Goal: Check status: Check status

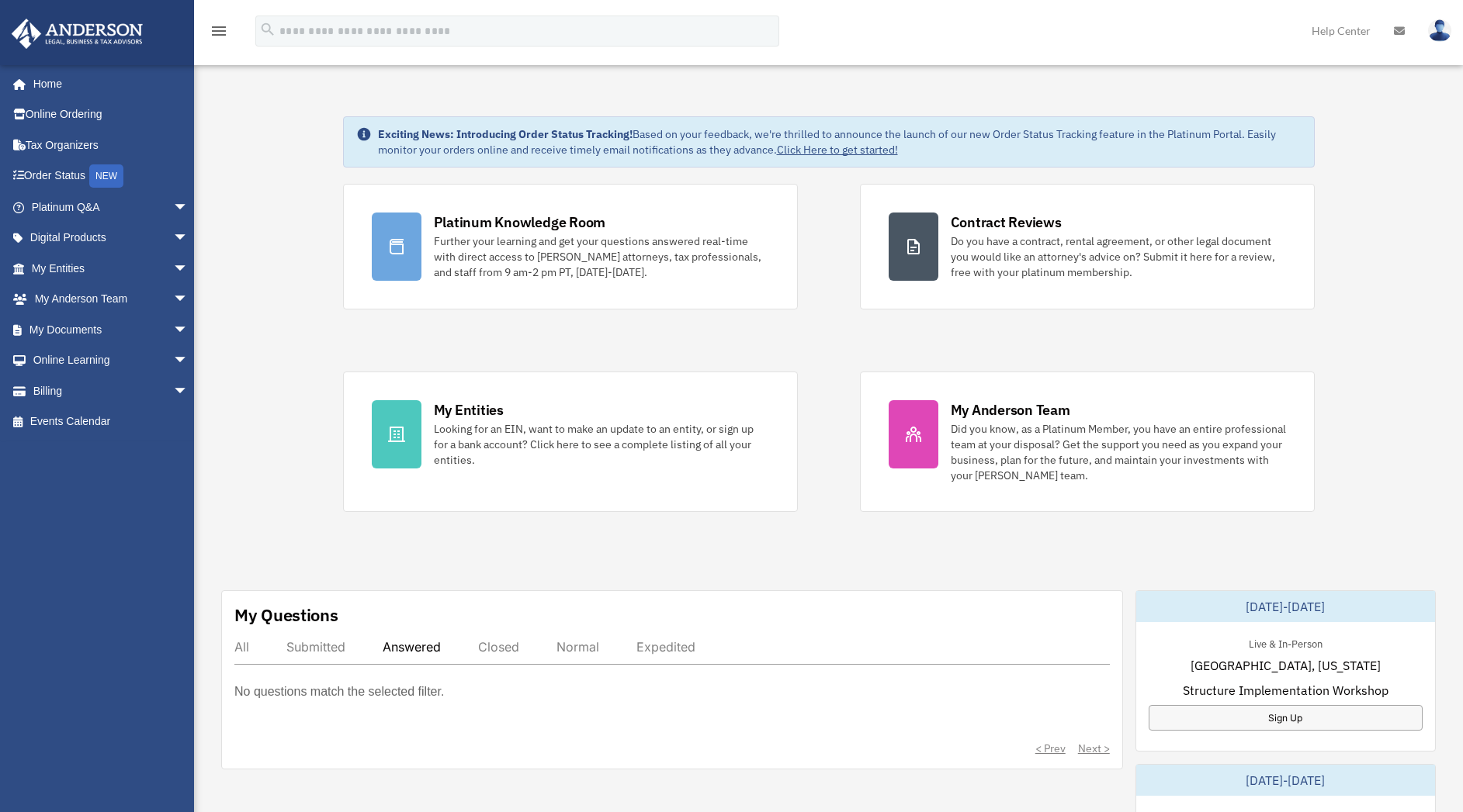
scroll to position [153, 0]
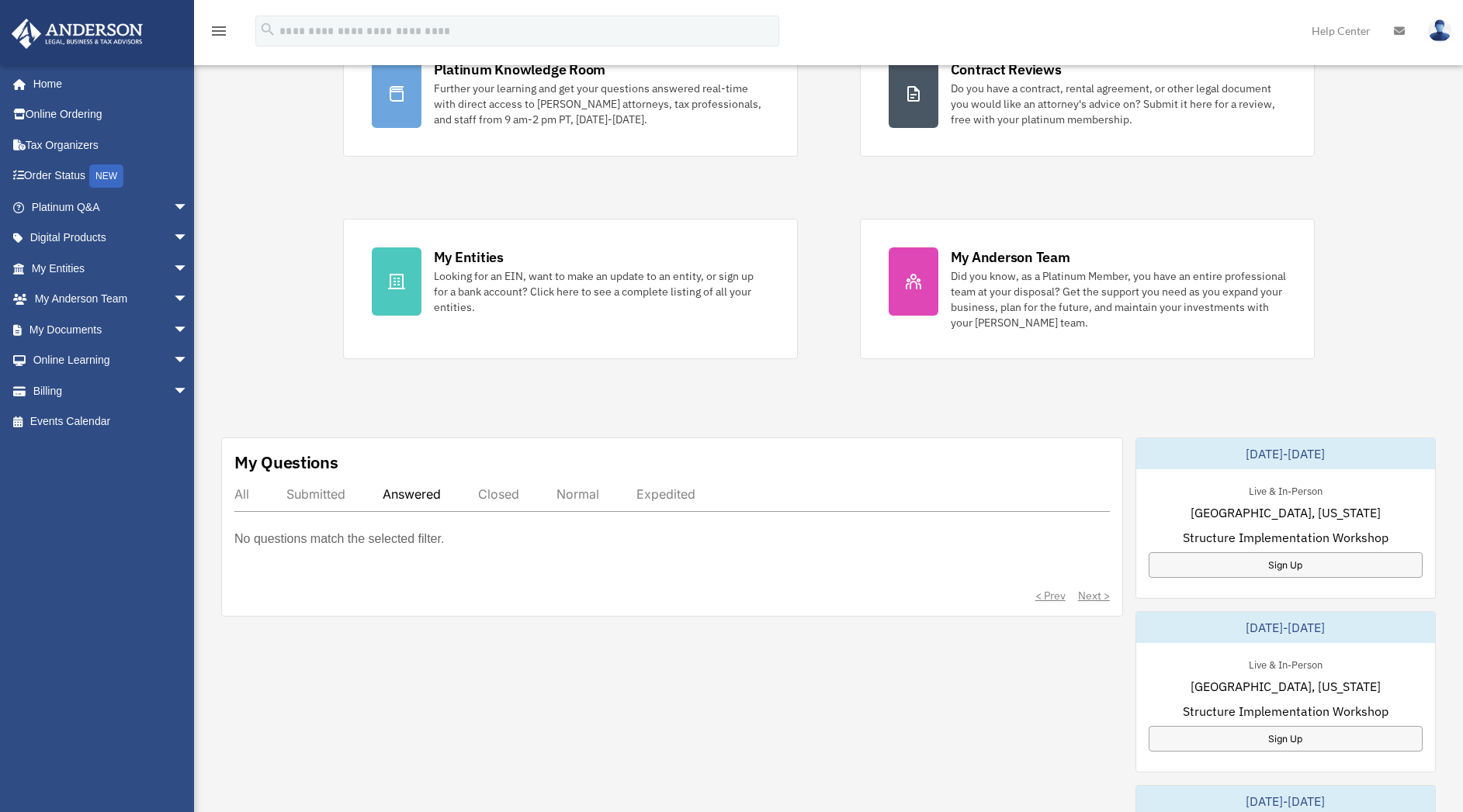
click at [237, 491] on div "All" at bounding box center [242, 494] width 15 height 16
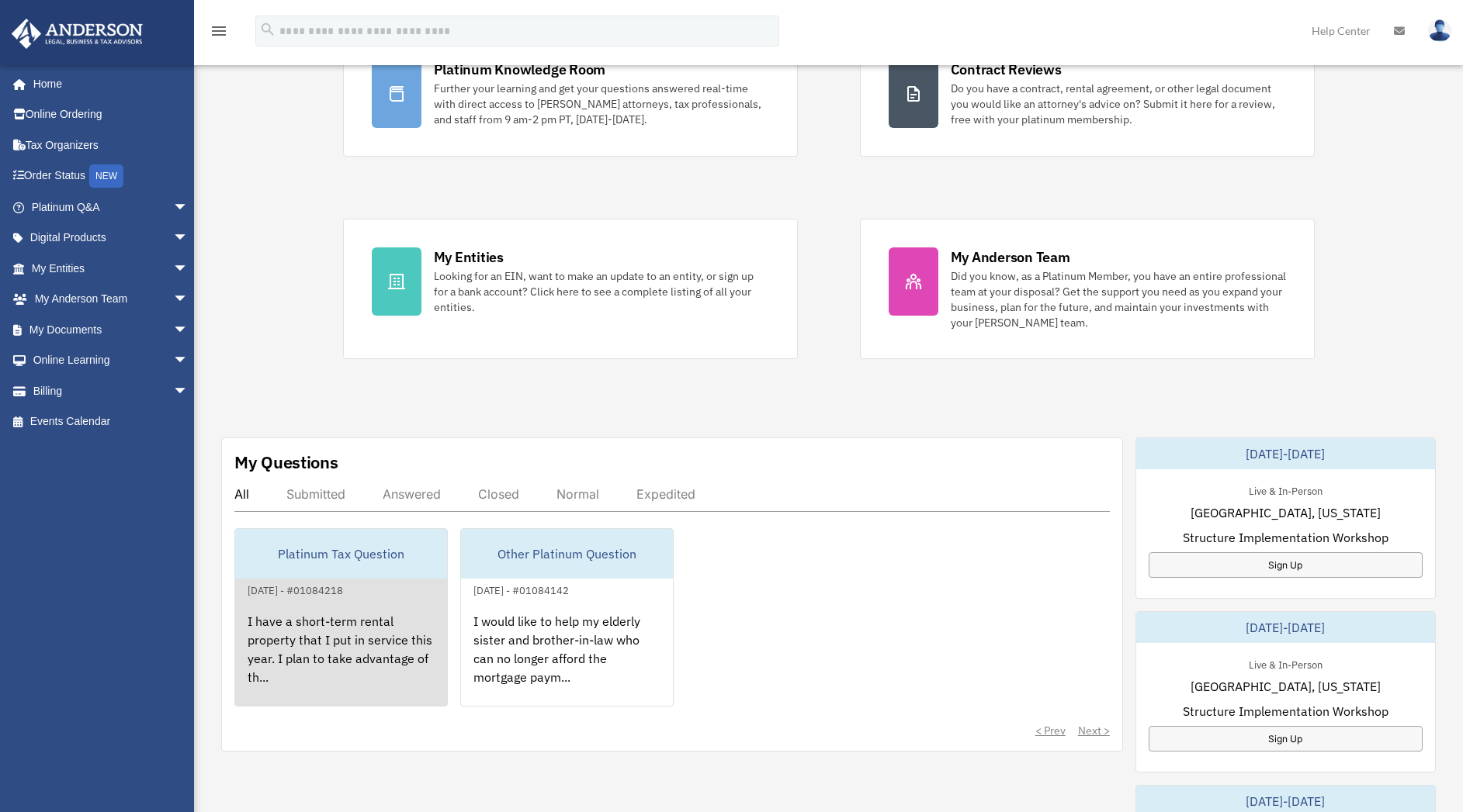
click at [309, 618] on div "I have a short-term rental property that I put in service this year. I plan to …" at bounding box center [340, 660] width 212 height 121
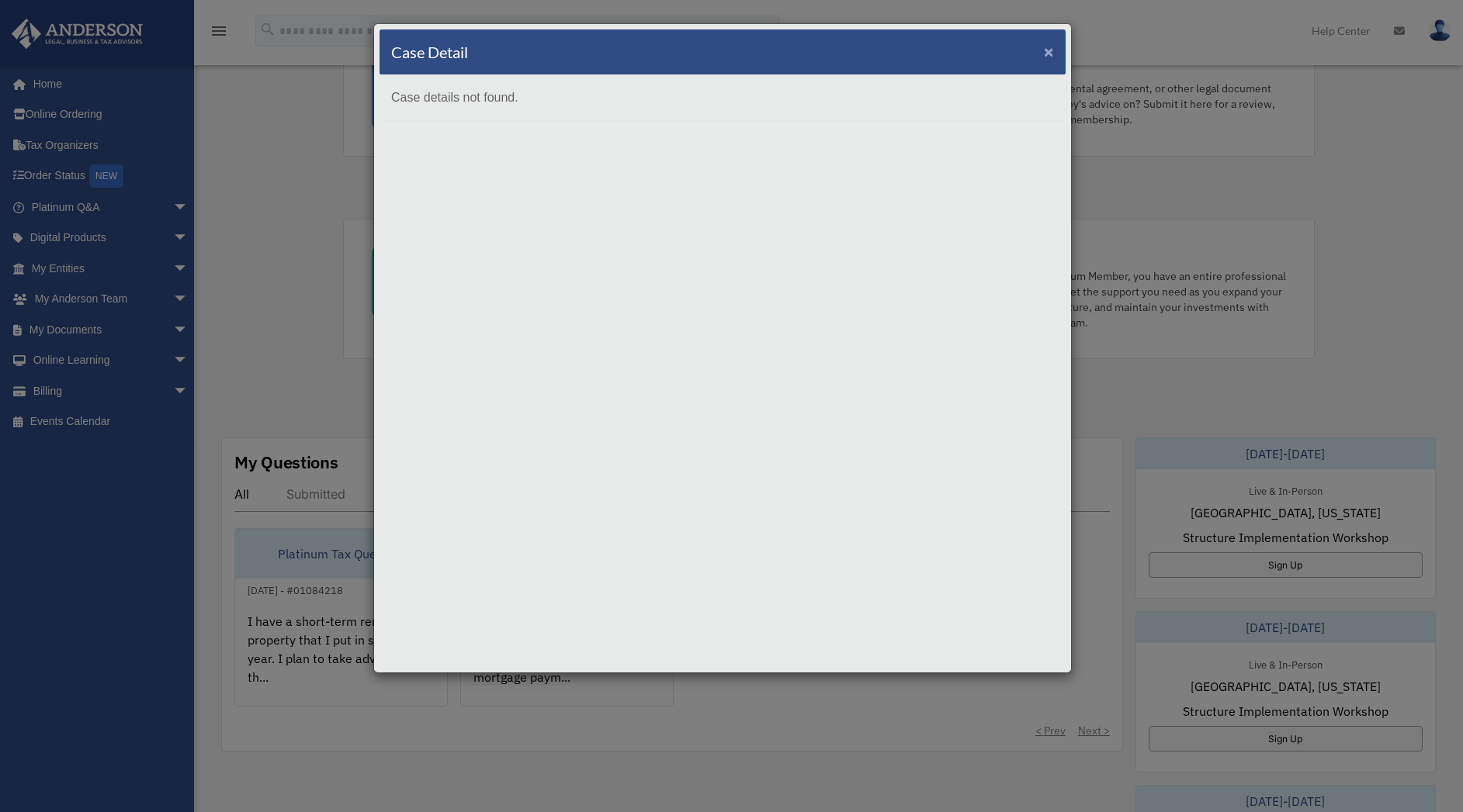
click at [1051, 54] on span "×" at bounding box center [1049, 51] width 10 height 18
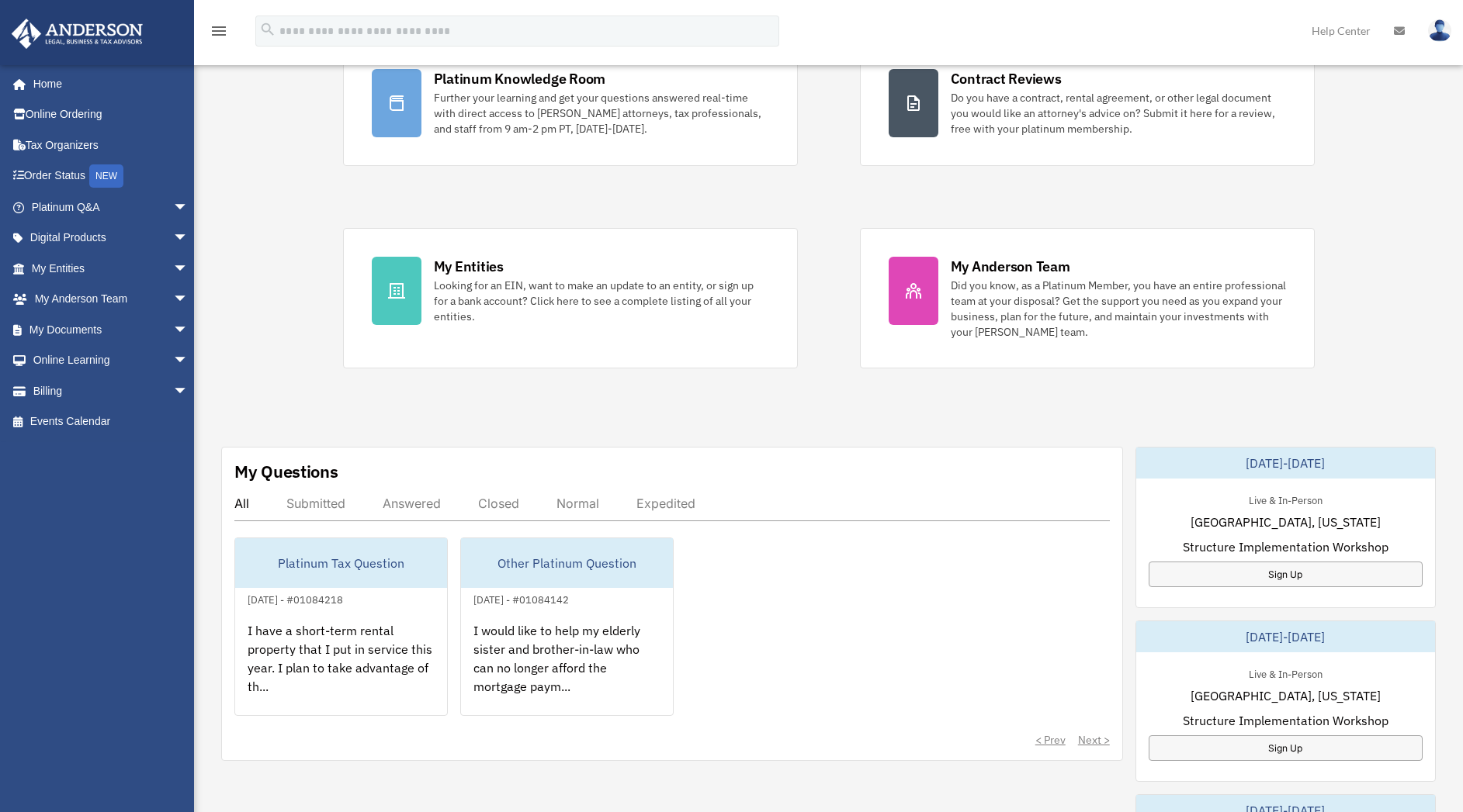
scroll to position [145, 0]
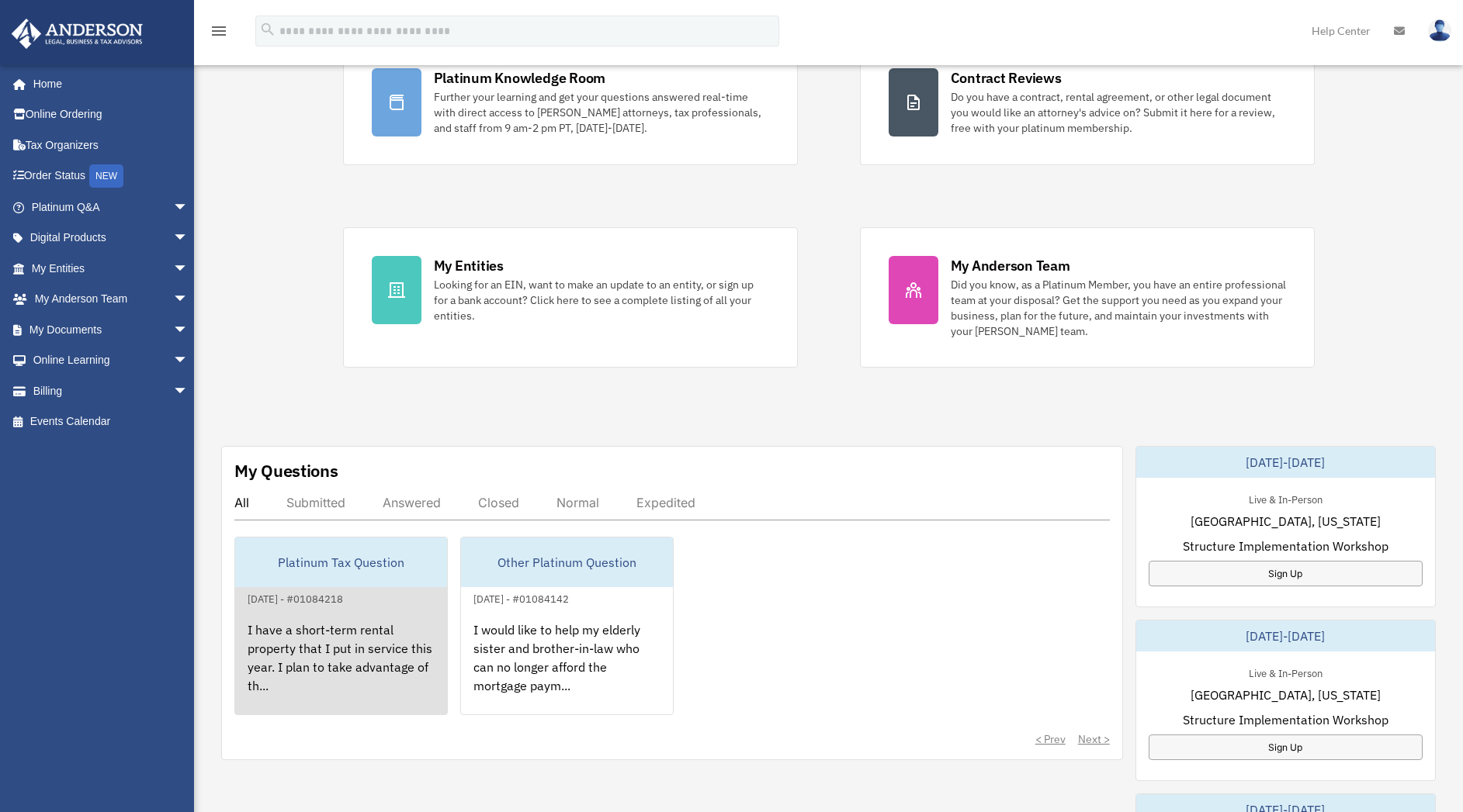
click at [388, 655] on div "I have a short-term rental property that I put in service this year. I plan to …" at bounding box center [340, 668] width 212 height 121
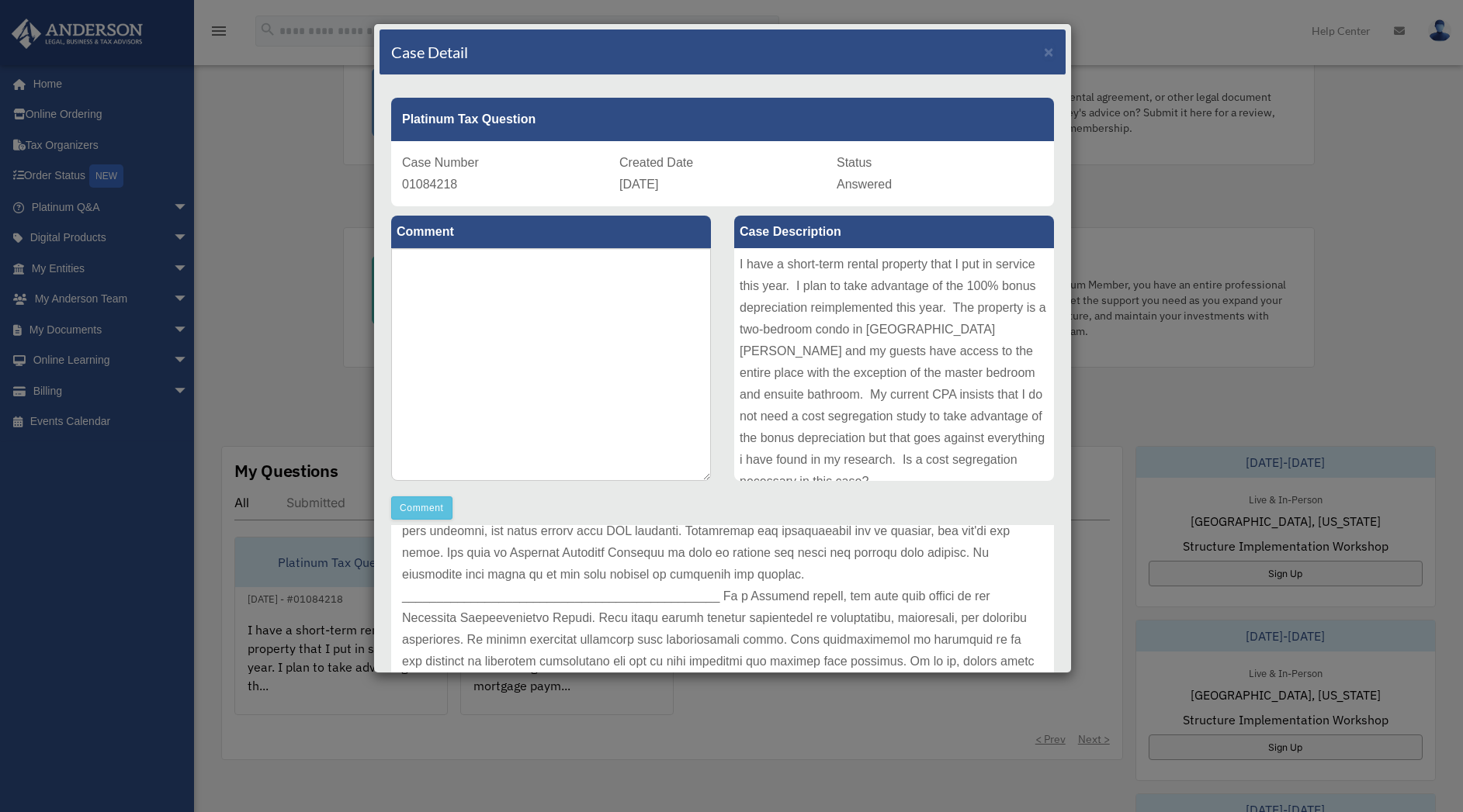
scroll to position [325, 0]
click at [719, 720] on div "Case Detail × Platinum Tax Question Case Number 01084218 Created Date [DATE] St…" at bounding box center [731, 406] width 1463 height 812
